Goal: Task Accomplishment & Management: Manage account settings

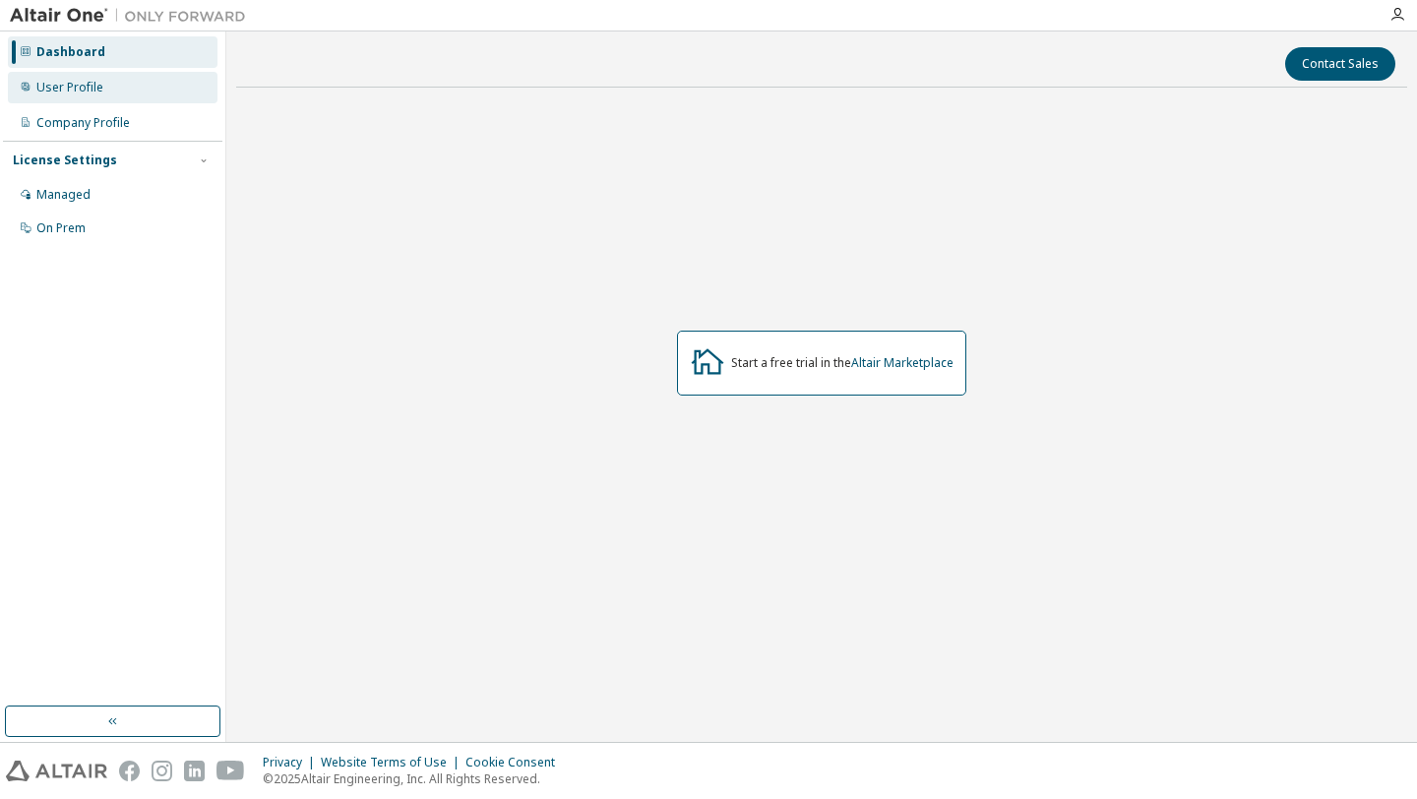
click at [70, 82] on div "User Profile" at bounding box center [69, 88] width 67 height 16
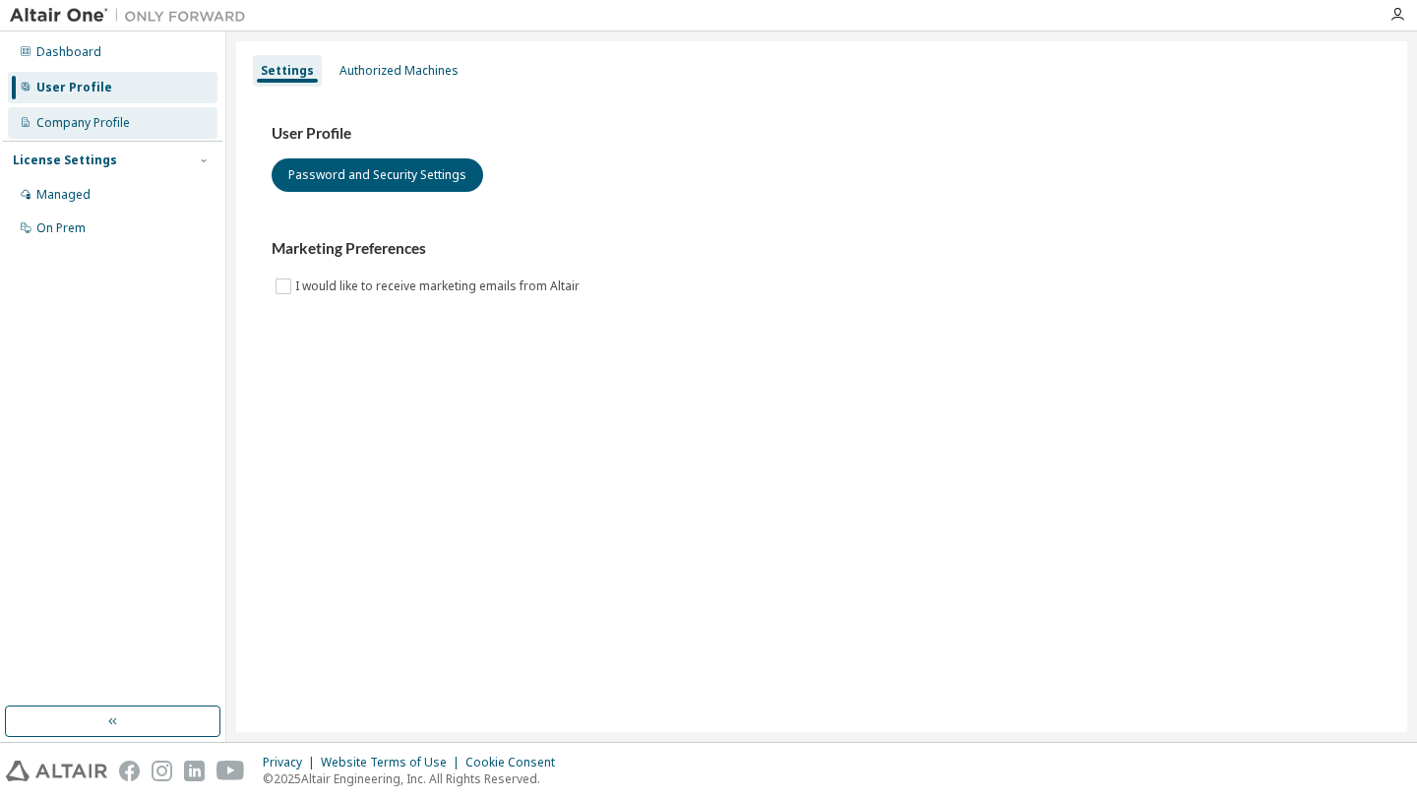
click at [77, 123] on div "Company Profile" at bounding box center [83, 123] width 94 height 16
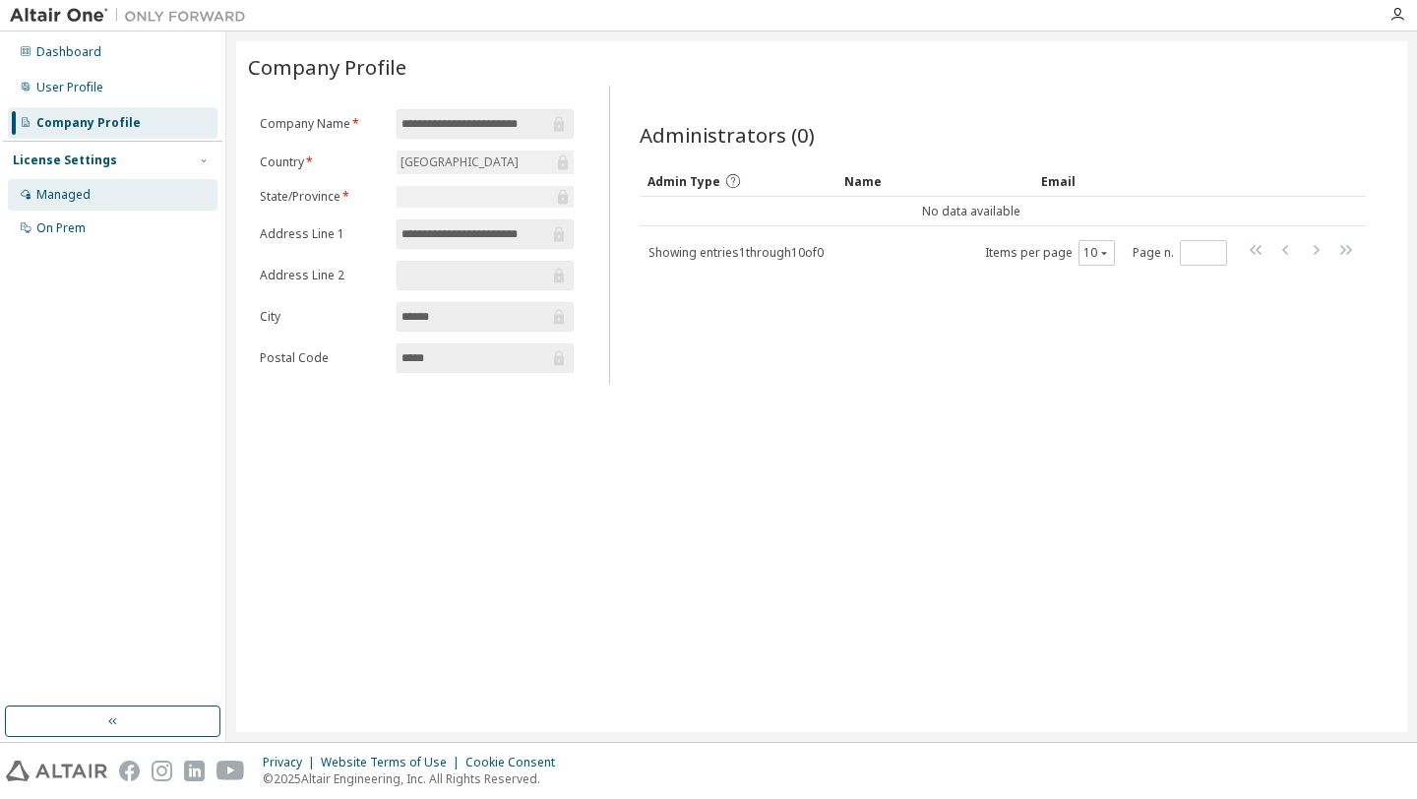
click at [96, 195] on div "Managed" at bounding box center [113, 194] width 210 height 31
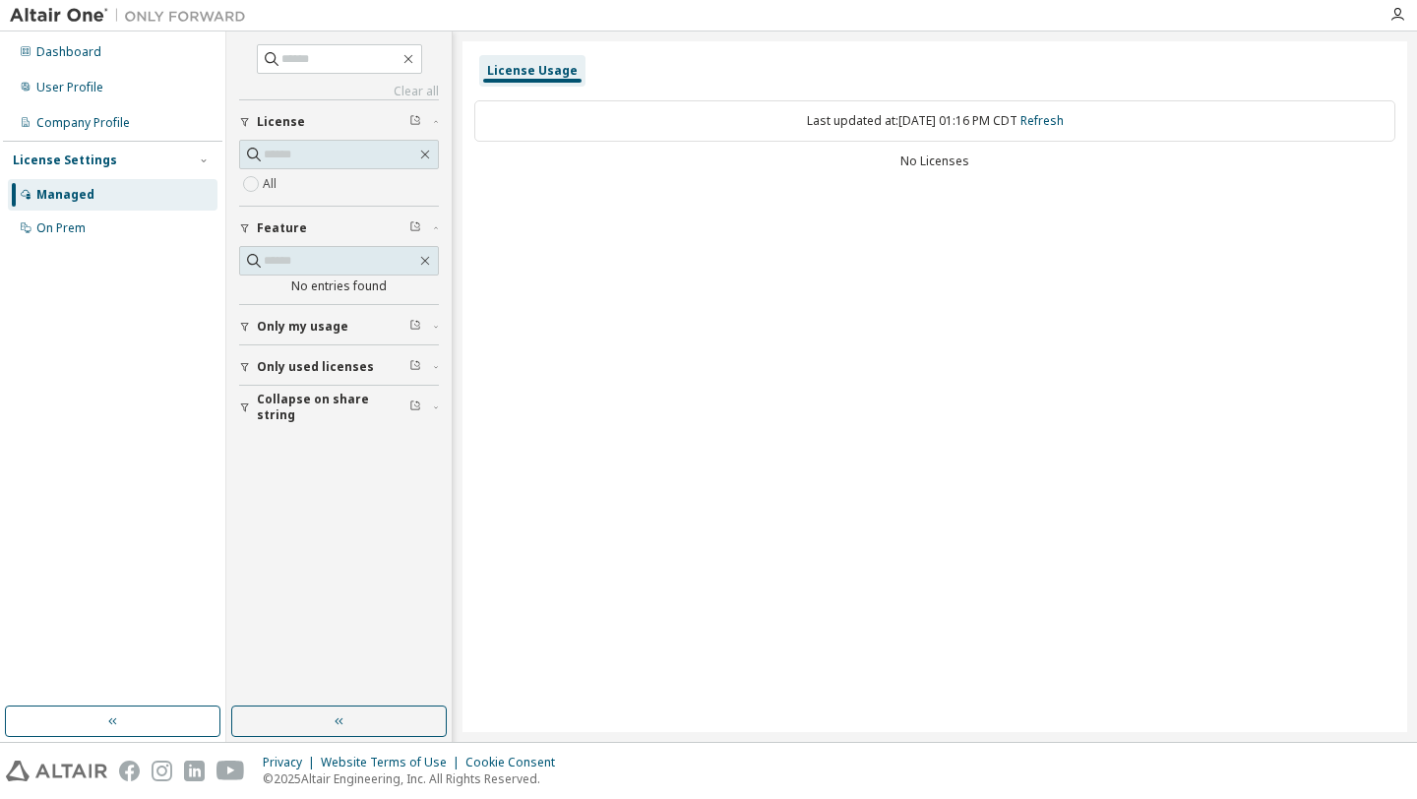
click at [331, 369] on span "Only used licenses" at bounding box center [315, 367] width 117 height 16
click at [335, 327] on span "Only my usage" at bounding box center [303, 327] width 92 height 16
click at [311, 517] on span "Collapse on share string" at bounding box center [333, 521] width 153 height 31
click at [435, 154] on span at bounding box center [339, 155] width 200 height 30
click at [423, 155] on icon "button" at bounding box center [425, 155] width 16 height 16
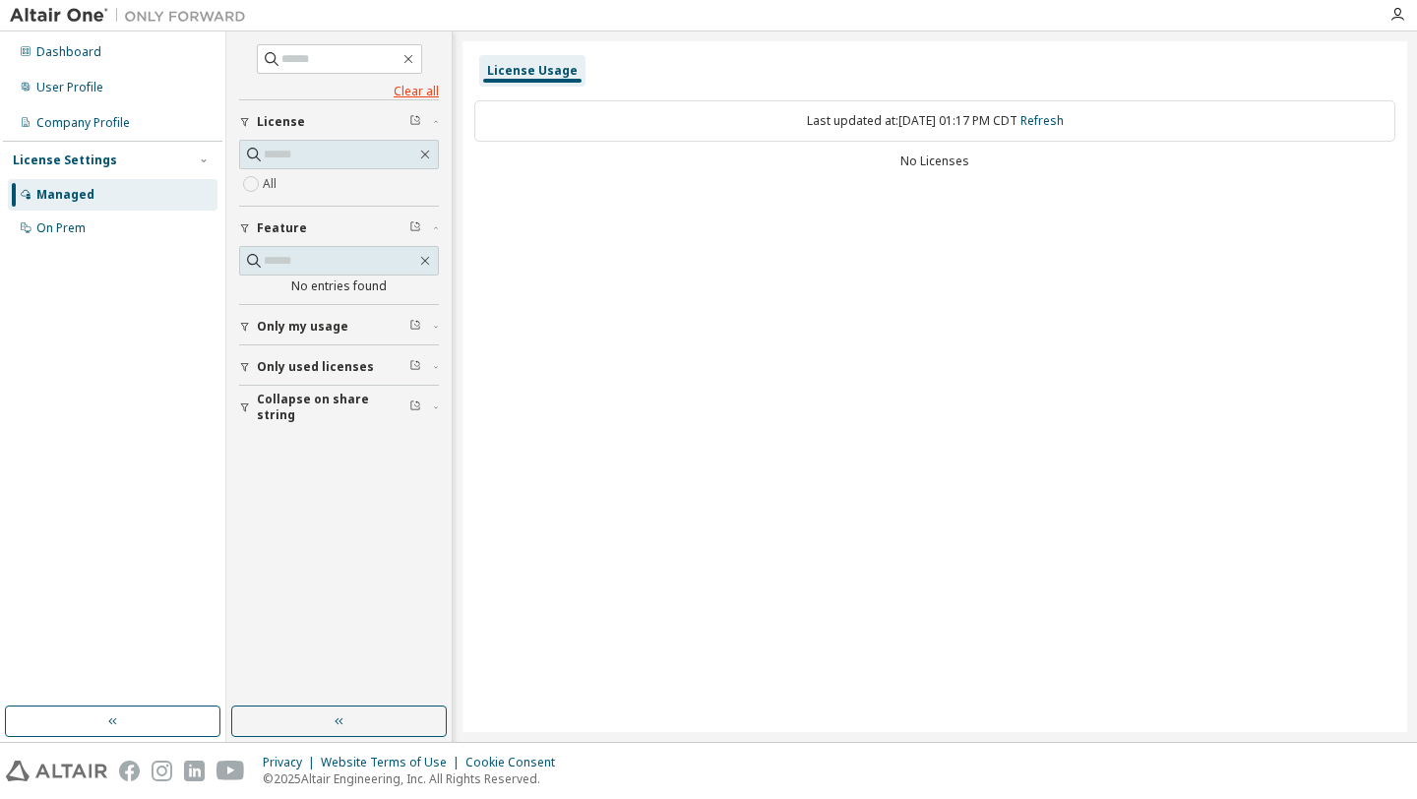
click at [430, 98] on link "Clear all" at bounding box center [339, 92] width 200 height 16
click at [156, 122] on div "Company Profile" at bounding box center [113, 122] width 210 height 31
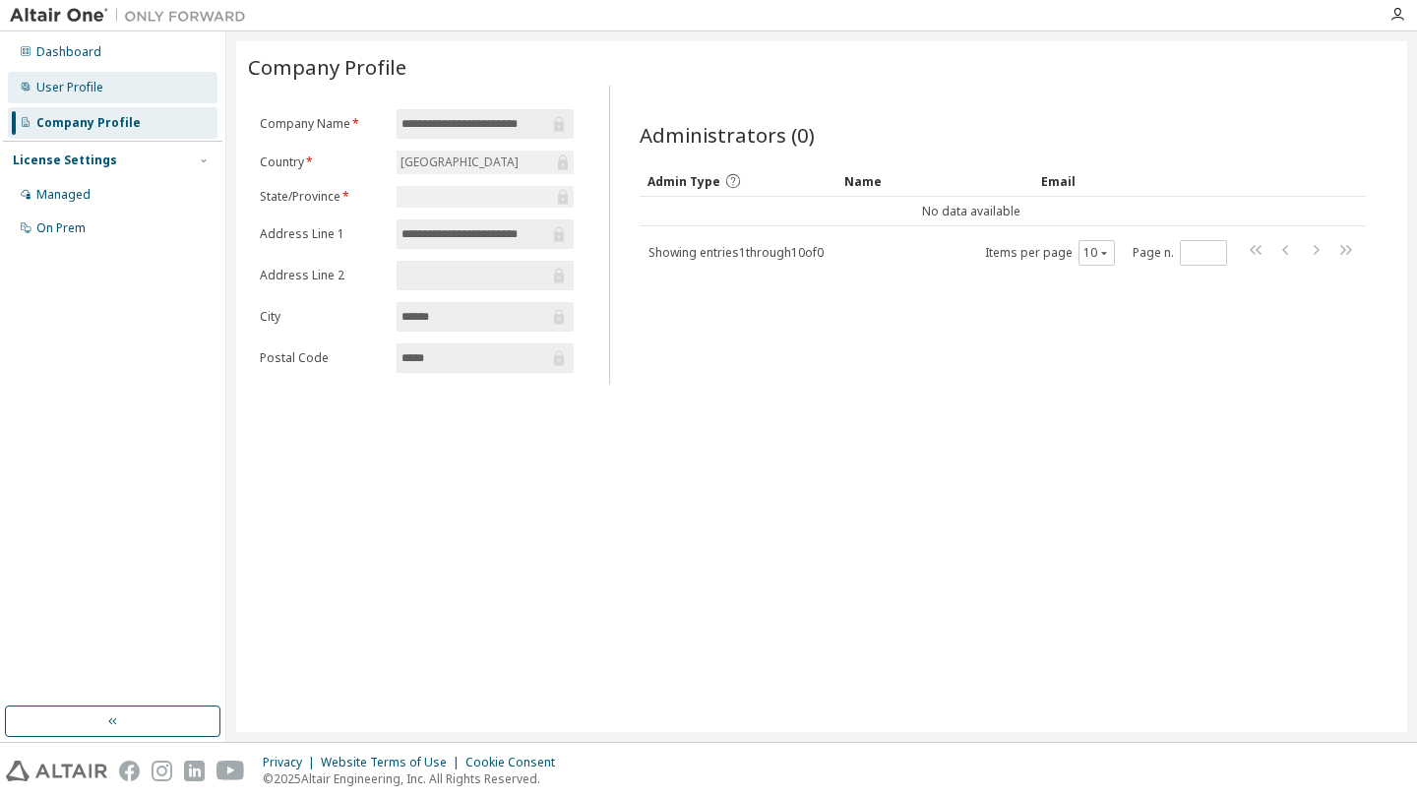
click at [156, 94] on div "User Profile" at bounding box center [113, 87] width 210 height 31
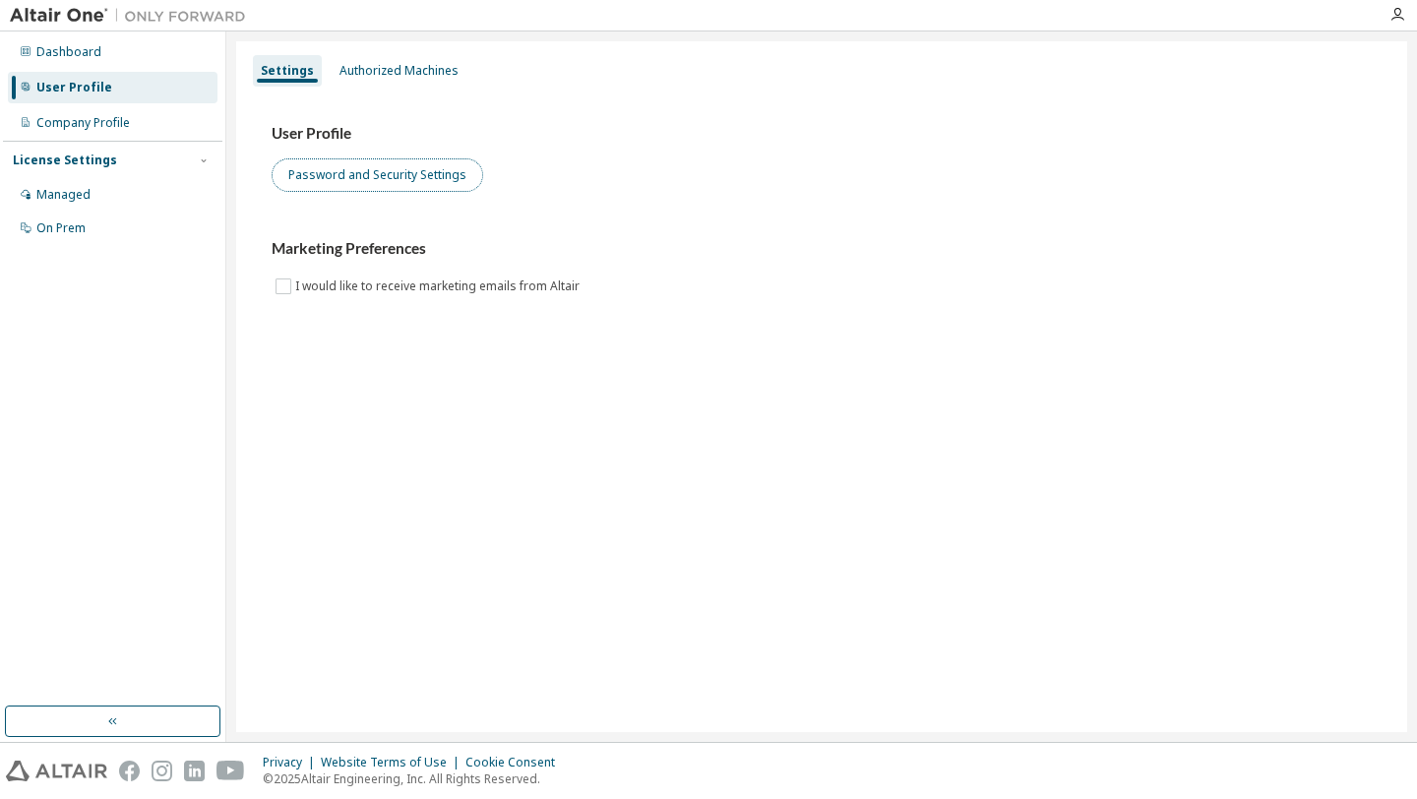
click at [420, 181] on button "Password and Security Settings" at bounding box center [378, 174] width 212 height 33
